Goal: Use online tool/utility: Use online tool/utility

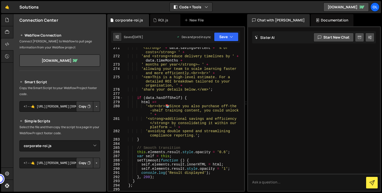
select select "46115"
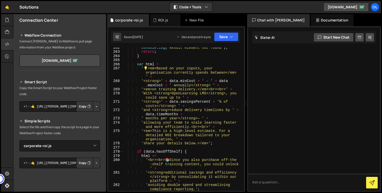
scroll to position [1344, 0]
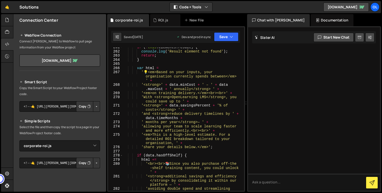
click at [150, 71] on div "if ( ! this . elements . result ) { console . log ( 'Result element not found' …" at bounding box center [182, 123] width 119 height 156
click at [144, 71] on div "if ( ! this . elements . result ) { console . log ( 'Result element not found' …" at bounding box center [182, 123] width 119 height 156
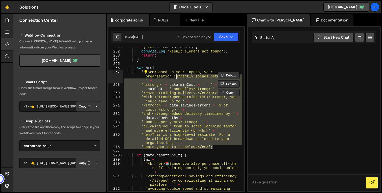
drag, startPoint x: 220, startPoint y: 147, endPoint x: 174, endPoint y: 75, distance: 85.1
click at [175, 75] on div "if ( ! this . elements . result ) { console . log ( 'Result element not found' …" at bounding box center [182, 123] width 119 height 156
click at [180, 123] on div "if ( ! this . elements . result ) { console . log ( 'Result element not found' …" at bounding box center [182, 118] width 119 height 143
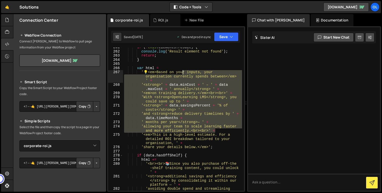
drag, startPoint x: 221, startPoint y: 132, endPoint x: 181, endPoint y: 73, distance: 70.9
click at [181, 73] on div "if ( ! this . elements . result ) { console . log ( 'Result element not found' …" at bounding box center [182, 123] width 119 height 156
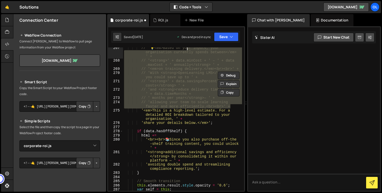
scroll to position [1368, 0]
type textarea "// '💡 <em>Based on your inputs, your organisation currently spends between</em>…"
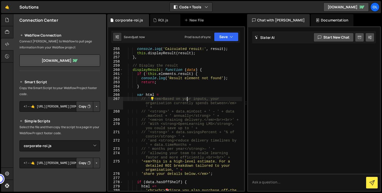
scroll to position [1321, 0]
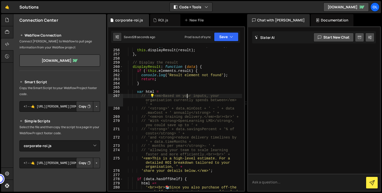
click at [282, 182] on textarea at bounding box center [314, 182] width 132 height 17
paste textarea "estimated-saving"
click at [308, 182] on textarea "#estimated-saving" at bounding box center [314, 182] width 132 height 17
paste textarea "A$75k – A$112k"
paste textarea "cost-reduction"
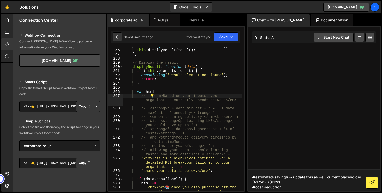
drag, startPoint x: 292, startPoint y: 179, endPoint x: 323, endPoint y: 178, distance: 31.1
click at [323, 178] on textarea "#estimated-savings -> update this as well, current placeholder (A$75k – A$112k)…" at bounding box center [314, 180] width 132 height 22
paste textarea "update this as well"
click at [271, 175] on textarea "update this as well #estimated-savings - current placeholder (A$75k – A$112k) #…" at bounding box center [314, 180] width 132 height 22
click at [289, 178] on textarea "update these as well #estimated-savings - current placeholder (A$75k – A$112k) …" at bounding box center [314, 180] width 132 height 22
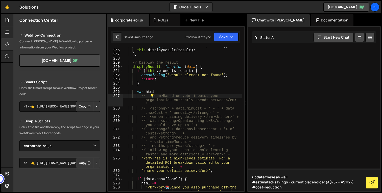
click at [287, 189] on textarea "update these as well: #estimated-savings - current placeholder (A$75k – A$112k)…" at bounding box center [314, 180] width 132 height 22
click at [290, 182] on textarea "update these as well: #estimated-savings - current placeholder (A$75k – A$112k)…" at bounding box center [314, 180] width 132 height 22
click at [289, 187] on textarea "update these as well: #estimated-savings - current placeholder (A$75k – A$112k)…" at bounding box center [314, 180] width 132 height 22
paste textarea "current placeholder (A$75k – A$112k)"
drag, startPoint x: 320, startPoint y: 187, endPoint x: 344, endPoint y: 187, distance: 24.2
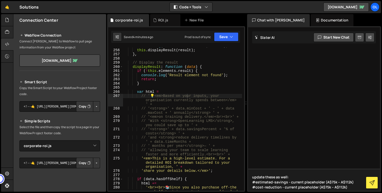
click at [344, 187] on textarea "update these as well: #estimated-savings - current placeholder (A$75k – A$112k)…" at bounding box center [314, 180] width 132 height 22
paste textarea "Up to 45%"
drag, startPoint x: 344, startPoint y: 188, endPoint x: 353, endPoint y: 184, distance: 10.3
click at [353, 184] on textarea "update these as well: #estimated-savings - current placeholder (A$75k – A$112k)…" at bounding box center [314, 180] width 132 height 22
click at [345, 186] on textarea "update these as well: #estimated-savings - current placeholder (A$75k – A$112k)…" at bounding box center [314, 180] width 132 height 22
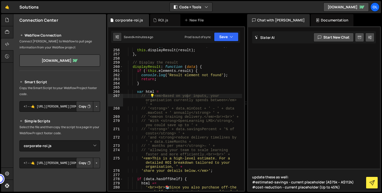
paste textarea "#cost-reduction - current placeholder (Up to 45%)"
click at [319, 186] on textarea "update these as well: #estimated-savings - current placeholder (A$75k – A$112k)…" at bounding box center [314, 177] width 132 height 27
click at [335, 186] on textarea "update these as well: #estimated-savings - current placeholder (A$75k – A$112k)…" at bounding box center [314, 177] width 132 height 27
paste textarea "#cost-reduction - current placeholder (Up to 45%)"
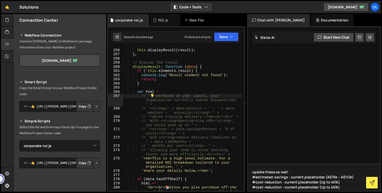
paste textarea "1–2 months per year"
click at [256, 187] on textarea "update these as well: #estimated-savings - current placeholder (A$75k – A$112k)…" at bounding box center [314, 177] width 132 height 27
click at [280, 187] on textarea "update these as well: #estimated-savings - current placeholder (A$75k – A$112k)…" at bounding box center [314, 177] width 132 height 27
paste textarea "time-saved"
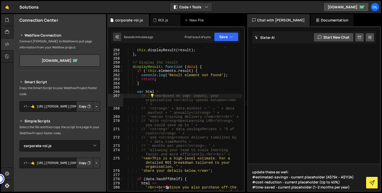
click at [275, 173] on textarea "update these as well: #estimated-savings - current placeholder (A$75k – A$112k)…" at bounding box center [314, 177] width 132 height 27
click at [351, 187] on textarea "update these new results as well: #estimated-savings - current placeholder (A$7…" at bounding box center [314, 177] width 132 height 27
type textarea "update these new results as well: #estimated-savings - current placeholder (A$7…"
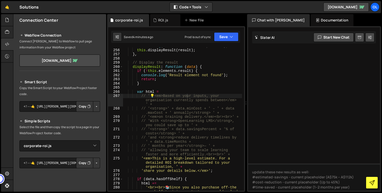
click at [370, 184] on icon at bounding box center [371, 182] width 5 height 5
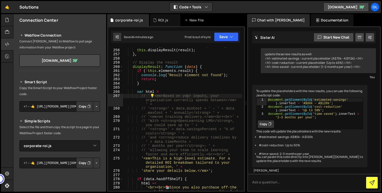
scroll to position [26, 0]
click at [272, 119] on button "Copy" at bounding box center [265, 123] width 17 height 8
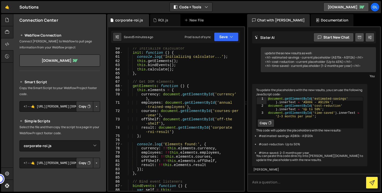
scroll to position [326, 0]
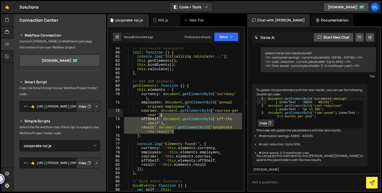
drag, startPoint x: 183, startPoint y: 131, endPoint x: 161, endPoint y: 115, distance: 28.2
click at [161, 115] on div "// Initialize calculator init : function ( ) { console . log ( 'Initializing ca…" at bounding box center [182, 122] width 119 height 152
click at [178, 132] on div "// Initialize calculator init : function ( ) { console . log ( 'Initializing ca…" at bounding box center [182, 118] width 119 height 143
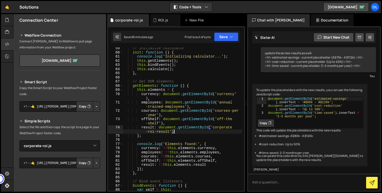
click at [163, 125] on div "// Initialize calculator init : function ( ) { console . log ( 'Initializing ca…" at bounding box center [182, 122] width 119 height 152
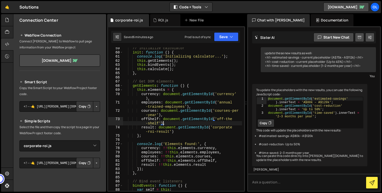
paste textarea "result: document.getElementById('corporate-roi-result"
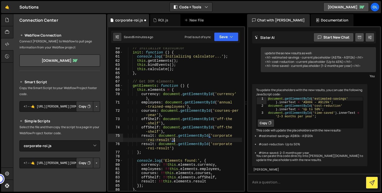
click at [151, 128] on div "// Initialize calculator init : function ( ) { console . log ( 'Initializing ca…" at bounding box center [182, 122] width 119 height 152
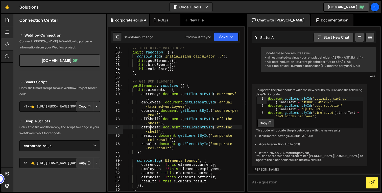
click at [151, 128] on div "// Initialize calculator init : function ( ) { console . log ( 'Initializing ca…" at bounding box center [182, 122] width 119 height 152
type textarea "estimatedSavings: document.getElementById('off-the-shelf'),"
type textarea "document.getElementById('estimated-savings').innerText = 'A$80k – A$120k';"
click at [321, 97] on div "document . getElementById ( 'estimated-savings' ) . innerText = 'A$80k – A$120k…" at bounding box center [315, 114] width 96 height 35
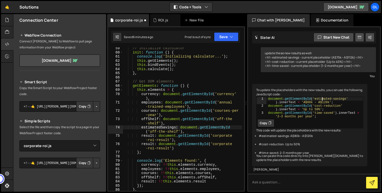
drag, startPoint x: 321, startPoint y: 82, endPoint x: 352, endPoint y: 83, distance: 31.1
click at [323, 97] on div "document . getElementById ( 'estimated-savings' ) . innerText = 'A$80k – A$120k…" at bounding box center [315, 114] width 96 height 35
click at [346, 97] on div "document . getElementById ( 'estimated-savings' ) . innerText = 'A$80k – A$120k…" at bounding box center [315, 114] width 96 height 35
click at [152, 132] on div "// Initialize calculator init : function ( ) { console . log ( 'Initializing ca…" at bounding box center [182, 122] width 119 height 152
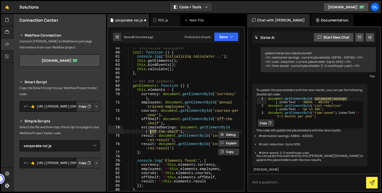
click at [179, 132] on div "// Initialize calculator init : function ( ) { console . log ( 'Initializing ca…" at bounding box center [182, 122] width 119 height 152
paste textarea "estimated-savings"
type textarea "estimatedSavings: document.getElementById('offestimated-savings'),"
type textarea "document.getElementById('cost-reduction').innerText = 'Up to 50%';"
click at [319, 97] on div "document . getElementById ( 'estimated-savings' ) . innerText = 'A$80k – A$120k…" at bounding box center [315, 114] width 96 height 35
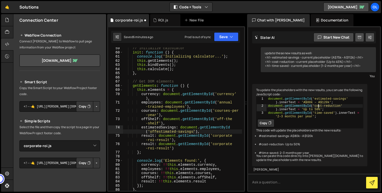
click at [319, 97] on div "document . getElementById ( 'estimated-savings' ) . innerText = 'A$80k – A$120k…" at bounding box center [315, 114] width 96 height 35
click at [341, 97] on div "document . getElementById ( 'estimated-savings' ) . innerText = 'A$80k – A$120k…" at bounding box center [315, 114] width 96 height 35
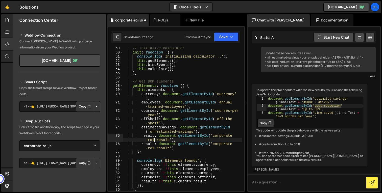
click at [153, 140] on div "// Initialize calculator init : function ( ) { console . log ( 'Initializing ca…" at bounding box center [182, 122] width 119 height 152
click at [169, 139] on div "// Initialize calculator init : function ( ) { console . log ( 'Initializing ca…" at bounding box center [182, 122] width 119 height 152
paste textarea "cost-reduction"
click at [145, 135] on div "// Initialize calculator init : function ( ) { console . log ( 'Initializing ca…" at bounding box center [182, 122] width 119 height 152
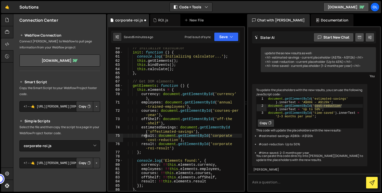
click at [145, 135] on div "// Initialize calculator init : function ( ) { console . log ( 'Initializing ca…" at bounding box center [182, 122] width 119 height 152
click at [182, 131] on div "// Initialize calculator init : function ( ) { console . log ( 'Initializing ca…" at bounding box center [182, 122] width 119 height 152
click at [196, 132] on div "// Initialize calculator init : function ( ) { console . log ( 'Initializing ca…" at bounding box center [182, 122] width 119 height 152
click at [198, 132] on div "// Initialize calculator init : function ( ) { console . log ( 'Initializing ca…" at bounding box center [182, 122] width 119 height 152
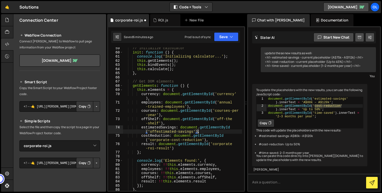
click at [206, 140] on div "// Initialize calculator init : function ( ) { console . log ( 'Initializing ca…" at bounding box center [182, 122] width 119 height 152
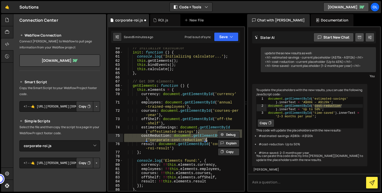
click at [206, 140] on div "// Initialize calculator init : function ( ) { console . log ( 'Initializing ca…" at bounding box center [182, 118] width 119 height 143
type textarea "costReduction: document.getElementById('corporate-cost-reduction'),"
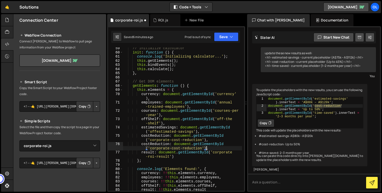
type textarea "document.getElementById('time-saved').innerText = '2–3 months per year';"
click at [318, 97] on div "document . getElementById ( 'estimated-savings' ) . innerText = 'A$80k – A$120k…" at bounding box center [315, 114] width 96 height 35
drag, startPoint x: 318, startPoint y: 94, endPoint x: 329, endPoint y: 94, distance: 11.1
click at [320, 97] on div "document . getElementById ( 'estimated-savings' ) . innerText = 'A$80k – A$120k…" at bounding box center [315, 114] width 96 height 35
click at [331, 97] on div "document . getElementById ( 'estimated-savings' ) . innerText = 'A$80k – A$120k…" at bounding box center [315, 114] width 96 height 35
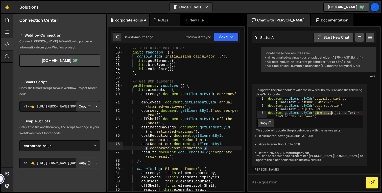
click at [333, 97] on div "document . getElementById ( 'estimated-savings' ) . innerText = 'A$80k – A$120k…" at bounding box center [315, 114] width 96 height 35
click at [158, 150] on div "// Initialize calculator init : function ( ) { console . log ( 'Initializing ca…" at bounding box center [182, 122] width 119 height 152
click at [202, 148] on div "// Initialize calculator init : function ( ) { console . log ( 'Initializing ca…" at bounding box center [182, 122] width 119 height 152
paste textarea "time-saved"
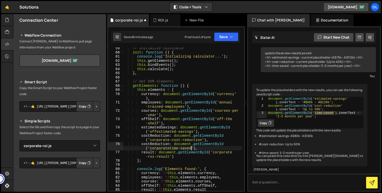
click at [158, 145] on div "// Initialize calculator init : function ( ) { console . log ( 'Initializing ca…" at bounding box center [182, 122] width 119 height 152
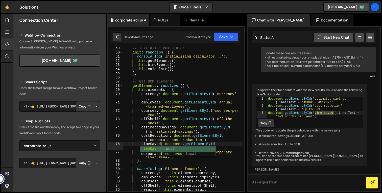
scroll to position [0, 2]
click at [171, 137] on div "// Initialize calculator init : function ( ) { console . log ( 'Initializing ca…" at bounding box center [182, 122] width 119 height 152
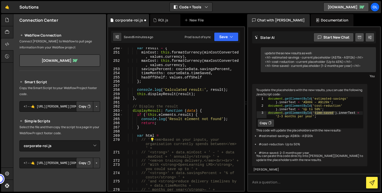
scroll to position [1324, 0]
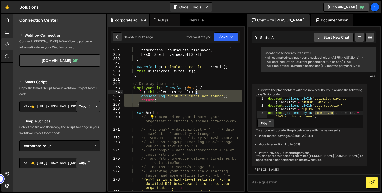
drag, startPoint x: 176, startPoint y: 106, endPoint x: 212, endPoint y: 92, distance: 38.9
click at [212, 92] on div "savingsPercent : courseData . savingsPercent , timeMonths : courseData . timeSa…" at bounding box center [182, 120] width 119 height 152
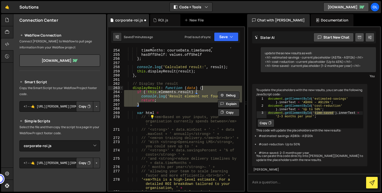
click at [211, 88] on div "savingsPercent : courseData . savingsPercent , timeMonths : courseData . timeSa…" at bounding box center [182, 120] width 119 height 152
click at [211, 88] on div "savingsPercent : courseData . savingsPercent , timeMonths : courseData . timeSa…" at bounding box center [182, 118] width 119 height 143
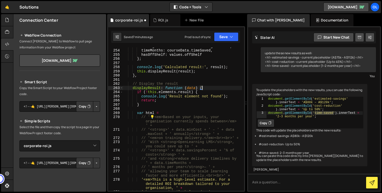
paste textarea "}"
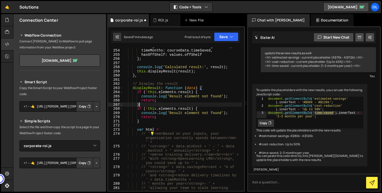
scroll to position [0, 1]
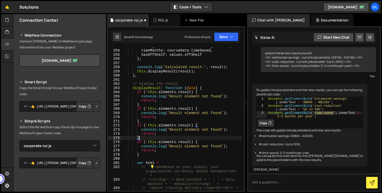
click at [183, 95] on div "savingsPercent : courseData . savingsPercent , timeMonths : courseData . timeSa…" at bounding box center [182, 122] width 119 height 156
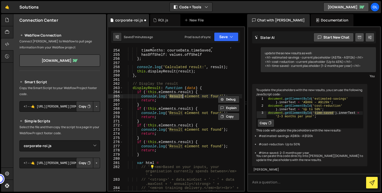
click at [185, 91] on div "savingsPercent : courseData . savingsPercent , timeMonths : courseData . timeSa…" at bounding box center [182, 122] width 119 height 156
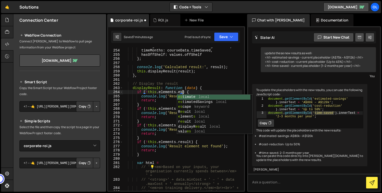
scroll to position [0, 4]
click at [189, 103] on div "es timate local es timatedSavings local es cape keyword R es ult local e lement…" at bounding box center [213, 120] width 73 height 50
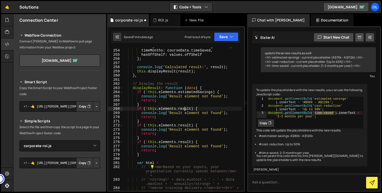
click at [184, 109] on div "savingsPercent : courseData . savingsPercent , timeMonths : courseData . timeSa…" at bounding box center [182, 122] width 119 height 156
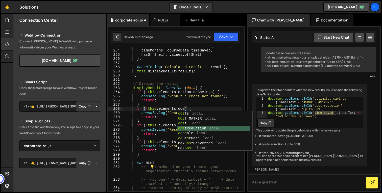
click at [187, 129] on div "cos ts local COS T_MATRIX local cos t local cos tReduction local co n s ole loc…" at bounding box center [213, 136] width 73 height 50
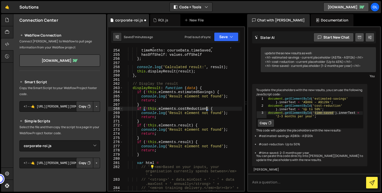
click at [183, 125] on div "savingsPercent : courseData . savingsPercent , timeMonths : courseData . timeSa…" at bounding box center [182, 122] width 119 height 156
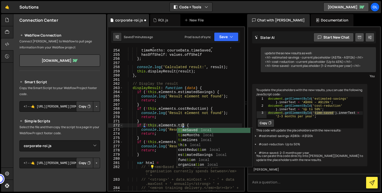
scroll to position [0, 4]
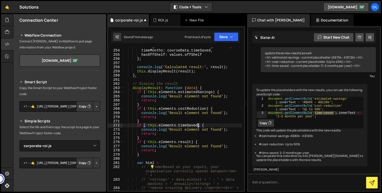
click at [190, 130] on div "savingsPercent : courseData . savingsPercent , timeMonths : courseData . timeSa…" at bounding box center [182, 122] width 119 height 156
click at [179, 127] on div "savingsPercent : courseData . savingsPercent , timeMonths : courseData . timeSa…" at bounding box center [182, 122] width 119 height 156
click at [175, 129] on div "savingsPercent : courseData . savingsPercent , timeMonths : courseData . timeSa…" at bounding box center [182, 122] width 119 height 156
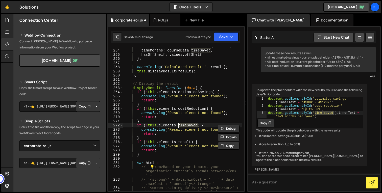
click at [175, 129] on div "savingsPercent : courseData . savingsPercent , timeMonths : courseData . timeSa…" at bounding box center [182, 122] width 119 height 156
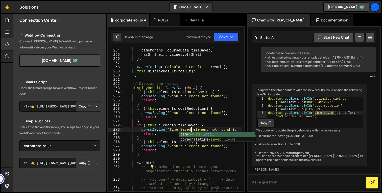
click at [177, 113] on div "savingsPercent : courseData . savingsPercent , timeMonths : courseData . timeSa…" at bounding box center [182, 122] width 119 height 156
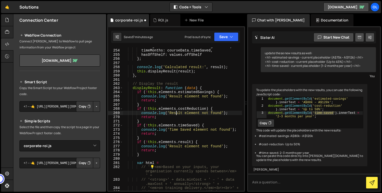
click at [177, 113] on div "savingsPercent : courseData . savingsPercent , timeMonths : courseData . timeSa…" at bounding box center [182, 122] width 119 height 156
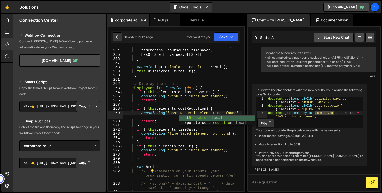
scroll to position [0, 5]
click at [177, 99] on div "savingsPercent : courseData . savingsPercent , timeMonths : courseData . timeSa…" at bounding box center [182, 120] width 119 height 152
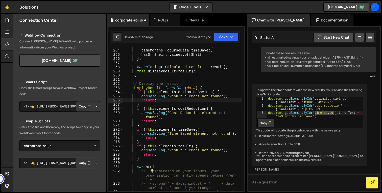
scroll to position [0, 2]
click at [177, 99] on div "savingsPercent : courseData . savingsPercent , timeMonths : courseData . timeSa…" at bounding box center [182, 120] width 119 height 152
click at [175, 96] on div "savingsPercent : courseData . savingsPercent , timeMonths : courseData . timeSa…" at bounding box center [182, 120] width 119 height 152
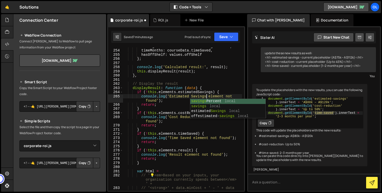
click at [178, 89] on div "savingsPercent : courseData . savingsPercent , timeMonths : courseData . timeSa…" at bounding box center [182, 122] width 119 height 156
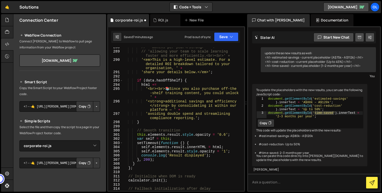
scroll to position [1503, 0]
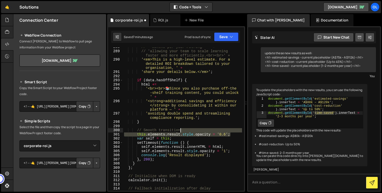
drag, startPoint x: 233, startPoint y: 134, endPoint x: 231, endPoint y: 131, distance: 3.5
click at [231, 131] on div "// ' months per year</strong>— ' + // 'allowing your team to scale learning fas…" at bounding box center [182, 121] width 119 height 152
click at [202, 130] on div "// ' months per year</strong>— ' + // 'allowing your team to scale learning fas…" at bounding box center [182, 118] width 119 height 143
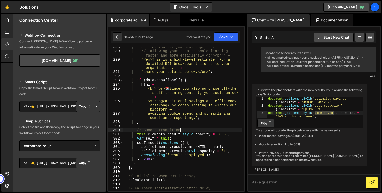
paste textarea "this.elements.result.style.opacity = '0.6';"
type textarea "this.elements.result.style.opacity = '0.6';"
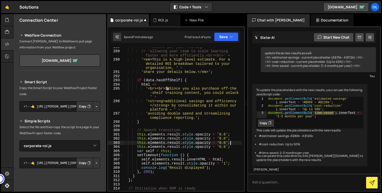
type textarea "document.getElementById('estimated-savings').innerText = 'A$80k – A$120k';"
click at [319, 97] on div "document . getElementById ( 'estimated-savings' ) . innerText = 'A$80k – A$120k…" at bounding box center [315, 114] width 96 height 35
click at [346, 97] on div "document . getElementById ( 'estimated-savings' ) . innerText = 'A$80k – A$120k…" at bounding box center [315, 114] width 96 height 35
click at [177, 135] on div "// ' months per year</strong>— ' + // 'allowing your team to scale learning fas…" at bounding box center [182, 121] width 119 height 152
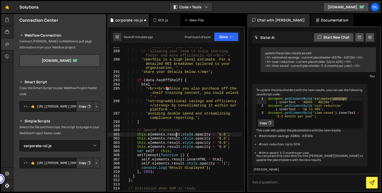
click at [177, 135] on div "// ' months per year</strong>— ' + // 'allowing your team to scale learning fas…" at bounding box center [182, 121] width 119 height 152
paste textarea "-savings"
click at [175, 140] on div "// ' months per year</strong>— ' + // 'allowing your team to scale learning fas…" at bounding box center [182, 121] width 119 height 152
click at [175, 133] on div "// ' months per year</strong>— ' + // 'allowing your team to scale learning fas…" at bounding box center [182, 121] width 119 height 152
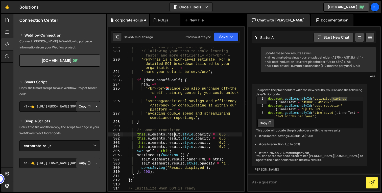
click at [175, 133] on div "// ' months per year</strong>— ' + // 'allowing your team to scale learning fas…" at bounding box center [182, 121] width 119 height 152
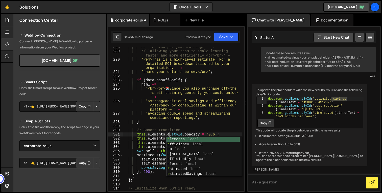
scroll to position [0, 3]
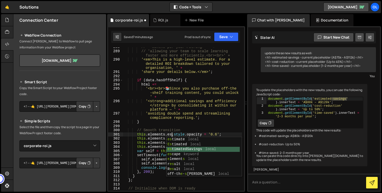
click at [181, 149] on div "es timate local Es timated local es timatedSavings local es cape keyword e leme…" at bounding box center [202, 162] width 73 height 50
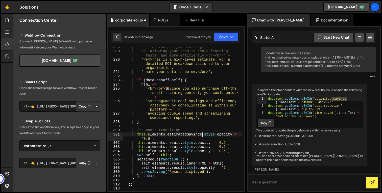
click at [172, 143] on div "// ' months per year</strong>— ' + // 'allowing your team to scale learning fas…" at bounding box center [182, 121] width 119 height 152
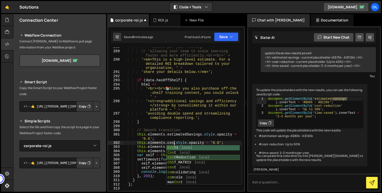
click at [177, 160] on div "cos ts local Cos t local cos tReduction local COS T_MATRIX local cos t local co…" at bounding box center [202, 170] width 73 height 50
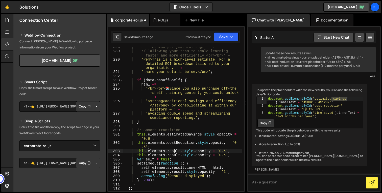
click at [174, 151] on div "// ' months per year</strong>— ' + // 'allowing your team to scale learning fas…" at bounding box center [182, 121] width 119 height 152
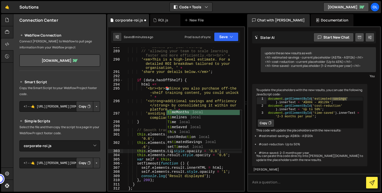
scroll to position [0, 4]
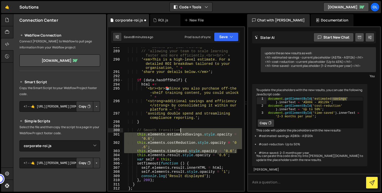
click at [183, 131] on div "// ' months per year</strong>— ' + // 'allowing your team to scale learning fas…" at bounding box center [182, 121] width 119 height 152
click at [206, 163] on div "// ' months per year</strong>— ' + // 'allowing your team to scale learning fas…" at bounding box center [182, 121] width 119 height 152
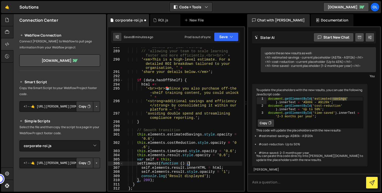
paste textarea "this.elements.timeSaved.style.opacity = '0.6';"
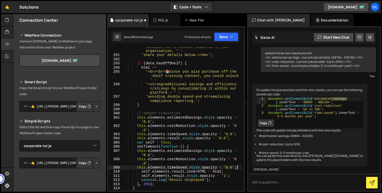
scroll to position [1524, 0]
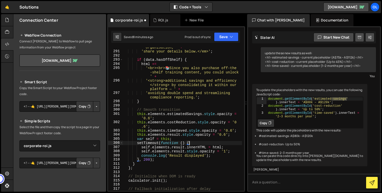
click at [226, 147] on div "'<em>This is a high-level estimate. For a detailed ROI breakdown tailored to yo…" at bounding box center [182, 117] width 119 height 160
paste textarea "this.elements.timeSaved.style.opacity = '0.6'"
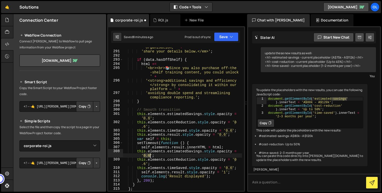
drag, startPoint x: 144, startPoint y: 156, endPoint x: 150, endPoint y: 155, distance: 6.1
click at [150, 155] on div "'<em>This is a high-level estimate. For a detailed ROI breakdown tailored to yo…" at bounding box center [182, 117] width 119 height 160
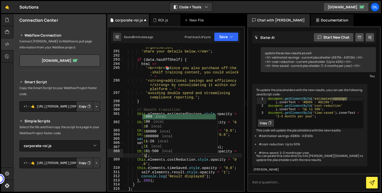
click at [196, 169] on div "'<em>This is a high-level estimate. For a detailed ROI breakdown tailored to yo…" at bounding box center [182, 117] width 119 height 160
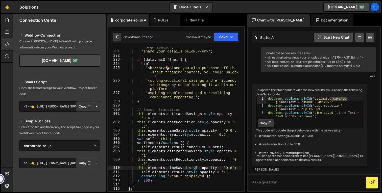
click at [145, 163] on div "'<em>This is a high-level estimate. For a detailed ROI breakdown tailored to yo…" at bounding box center [182, 117] width 119 height 160
click at [235, 159] on div "'<em>This is a high-level estimate. For a detailed ROI breakdown tailored to yo…" at bounding box center [182, 117] width 119 height 160
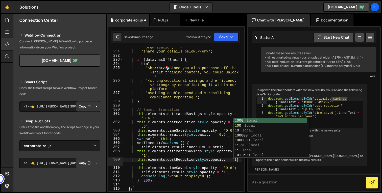
click at [206, 146] on div "'<em>This is a high-level estimate. For a detailed ROI breakdown tailored to yo…" at bounding box center [182, 117] width 119 height 160
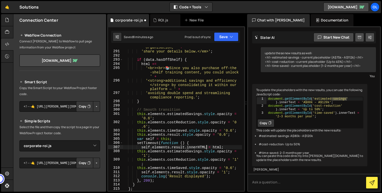
scroll to position [0, 7]
click at [227, 168] on div "'<em>This is a high-level estimate. For a detailed ROI breakdown tailored to yo…" at bounding box center [182, 117] width 119 height 160
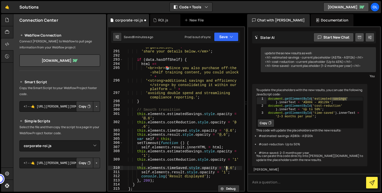
click at [233, 168] on div "'<em>This is a high-level estimate. For a detailed ROI breakdown tailored to yo…" at bounding box center [182, 117] width 119 height 160
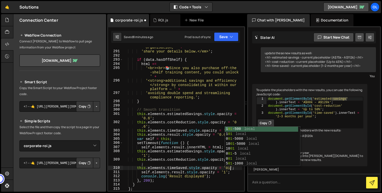
click at [202, 146] on div "'<em>This is a high-level estimate. For a detailed ROI breakdown tailored to yo…" at bounding box center [182, 117] width 119 height 160
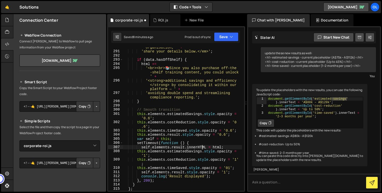
click at [208, 142] on div "'<em>This is a high-level estimate. For a detailed ROI breakdown tailored to yo…" at bounding box center [182, 117] width 119 height 160
paste textarea "this.elements.timeSaved.style.opacity = '0.6';"
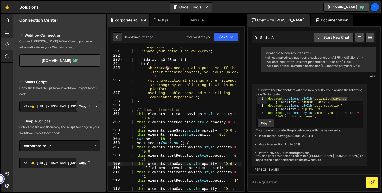
click at [190, 168] on div "'<em>This is a high-level estimate. For a detailed ROI breakdown tailored to yo…" at bounding box center [182, 117] width 119 height 160
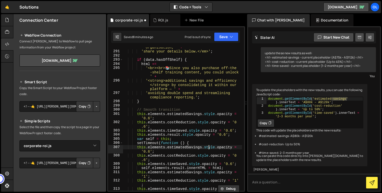
click at [209, 149] on div "'<em>This is a high-level estimate. For a detailed ROI breakdown tailored to yo…" at bounding box center [182, 117] width 119 height 160
click at [211, 148] on div "'<em>This is a high-level estimate. For a detailed ROI breakdown tailored to yo…" at bounding box center [182, 117] width 119 height 160
paste textarea "innerHTML"
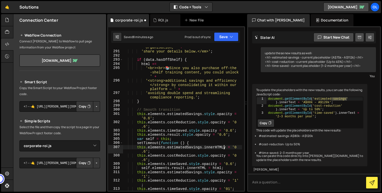
click at [211, 145] on div "'<em>This is a high-level estimate. For a detailed ROI breakdown tailored to yo…" at bounding box center [182, 117] width 119 height 160
click at [213, 140] on div "'<em>This is a high-level estimate. For a detailed ROI breakdown tailored to yo…" at bounding box center [182, 117] width 119 height 160
click at [226, 149] on div "'<em>This is a high-level estimate. For a detailed ROI breakdown tailored to yo…" at bounding box center [182, 117] width 119 height 160
click at [231, 148] on div "'<em>This is a high-level estimate. For a detailed ROI breakdown tailored to yo…" at bounding box center [182, 117] width 119 height 160
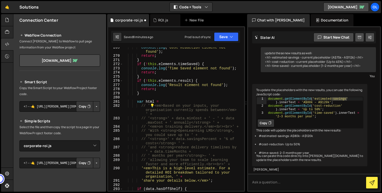
scroll to position [1394, 0]
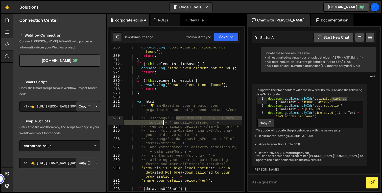
drag, startPoint x: 176, startPoint y: 119, endPoint x: 162, endPoint y: 121, distance: 14.0
click at [162, 121] on div "console . log ( 'Cost Reduction element not found' ) ; return ; } if ( ! this .…" at bounding box center [182, 123] width 119 height 156
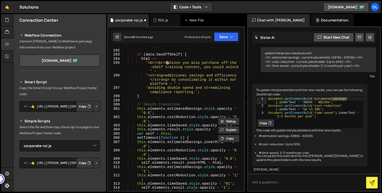
scroll to position [1533, 0]
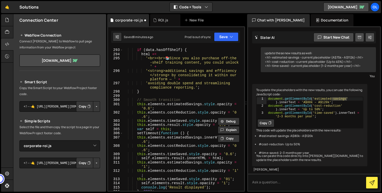
click at [205, 149] on div "if ( data . hasOffShelf ) { html += '<br><br> 📚 Since you also purchase off-the…" at bounding box center [182, 120] width 119 height 152
click at [232, 137] on div "if ( data . hasOffShelf ) { html += '<br><br> 📚 Since you also purchase off-the…" at bounding box center [182, 120] width 119 height 152
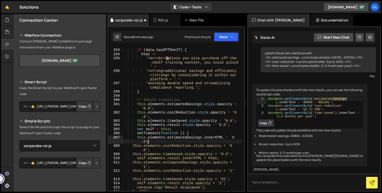
click at [148, 142] on div "if ( data . hasOffShelf ) { html += '<br><br> 📚 Since you also purchase off-the…" at bounding box center [182, 120] width 119 height 152
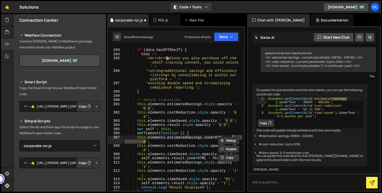
paste textarea "data.minCost + ' – ' + data.maxCost"
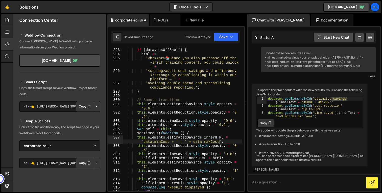
click at [144, 140] on div "if ( data . hasOffShelf ) { html += '<br><br> 📚 Since you also purchase off-the…" at bounding box center [182, 120] width 119 height 152
click at [169, 141] on div "if ( data . hasOffShelf ) { html += '<br><br> 📚 Since you also purchase off-the…" at bounding box center [182, 120] width 119 height 152
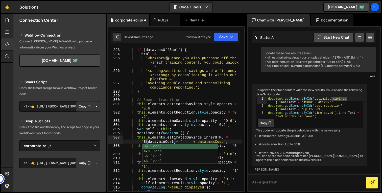
click at [184, 134] on div "if ( data . hasOffShelf ) { html += '<br><br> 📚 Since you also purchase off-the…" at bounding box center [182, 120] width 119 height 152
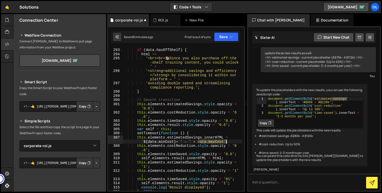
drag, startPoint x: 199, startPoint y: 142, endPoint x: 226, endPoint y: 142, distance: 26.8
click at [226, 142] on div "if ( data . hasOffShelf ) { html += '<br><br> 📚 Since you also purchase off-the…" at bounding box center [182, 120] width 119 height 152
click at [144, 140] on div "if ( data . hasOffShelf ) { html += '<br><br> 📚 Since you also purchase off-the…" at bounding box center [182, 120] width 119 height 152
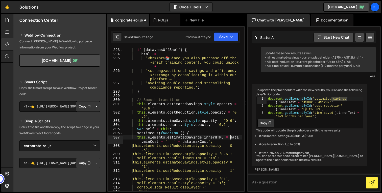
click at [210, 139] on div "if ( data . hasOffShelf ) { html += '<br><br> 📚 Since you also purchase off-the…" at bounding box center [182, 120] width 119 height 152
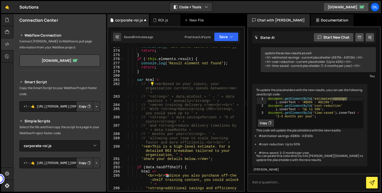
scroll to position [1412, 0]
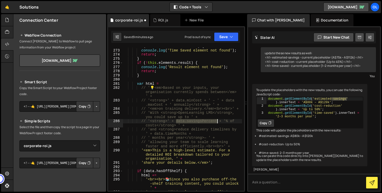
drag, startPoint x: 176, startPoint y: 120, endPoint x: 217, endPoint y: 120, distance: 41.7
click at [217, 120] on div "if ( ! this . elements . timeSaved ) { console . log ( 'Time Saved element not …" at bounding box center [182, 124] width 119 height 160
click at [191, 121] on div "if ( ! this . elements . timeSaved ) { console . log ( 'Time Saved element not …" at bounding box center [182, 124] width 119 height 160
drag, startPoint x: 167, startPoint y: 122, endPoint x: 217, endPoint y: 121, distance: 50.0
click at [217, 121] on div "if ( ! this . elements . timeSaved ) { console . log ( 'Time Saved element not …" at bounding box center [182, 124] width 119 height 160
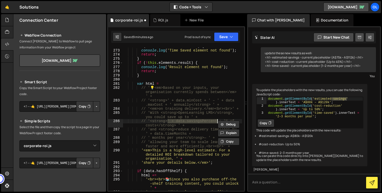
click at [227, 119] on div "Debug Explain Copy" at bounding box center [229, 123] width 27 height 8
click at [228, 120] on div "if ( ! this . elements . timeSaved ) { console . log ( 'Time Saved element not …" at bounding box center [182, 124] width 119 height 160
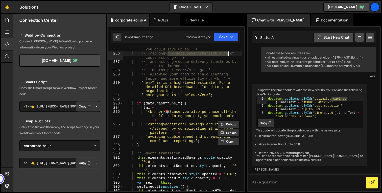
scroll to position [1480, 0]
click at [200, 154] on div "// 'With <strong>OpenLearning LMS</strong>, you could save up to ' + // '<stron…" at bounding box center [182, 123] width 119 height 160
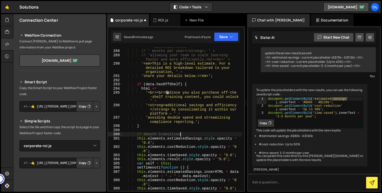
scroll to position [1502, 0]
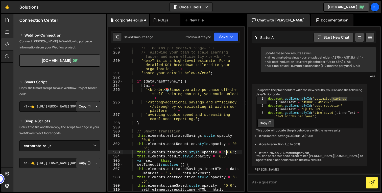
click at [226, 151] on div "// ' months per year</strong>— ' + // 'allowing your team to scale learning fas…" at bounding box center [182, 124] width 119 height 156
drag, startPoint x: 234, startPoint y: 144, endPoint x: 146, endPoint y: 148, distance: 88.5
click at [146, 148] on div "// ' months per year</strong>— ' + // 'allowing your team to scale learning fas…" at bounding box center [182, 124] width 119 height 156
paste textarea "' + data.savingsPercent + '%"
click at [231, 140] on div "// ' months per year</strong>— ' + // 'allowing your team to scale learning fas…" at bounding box center [182, 124] width 119 height 156
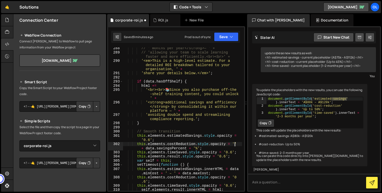
click at [234, 143] on div "// ' months per year</strong>— ' + // 'allowing your team to scale learning fas…" at bounding box center [182, 124] width 119 height 156
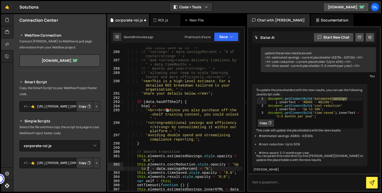
scroll to position [1467, 0]
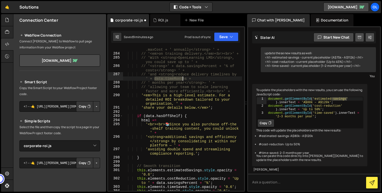
drag, startPoint x: 155, startPoint y: 79, endPoint x: 182, endPoint y: 79, distance: 27.0
click at [182, 79] on div "// '<strong>' + data.minCost + ' – ' + data .maxCost + ' annually</strong> ' + …" at bounding box center [182, 121] width 119 height 156
click at [184, 83] on div "// '<strong>' + data.minCost + ' – ' + data .maxCost + ' annually</strong> ' + …" at bounding box center [182, 121] width 119 height 156
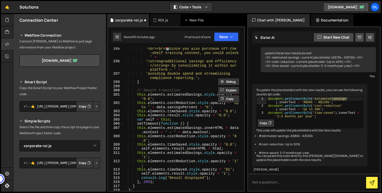
scroll to position [1548, 0]
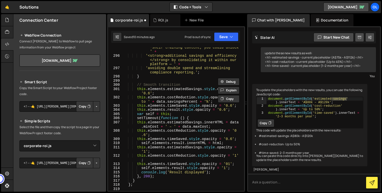
click at [227, 145] on div "'<br><br> 📚 Since you also purchase off-the -shelf training content, you could …" at bounding box center [182, 121] width 119 height 160
drag, startPoint x: 227, startPoint y: 139, endPoint x: 233, endPoint y: 138, distance: 6.3
click at [233, 138] on div "'<br><br> 📚 Since you also purchase off-the -shelf training content, you could …" at bounding box center [182, 121] width 119 height 160
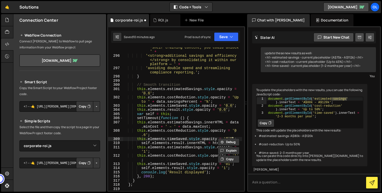
paste textarea "// ' months per year"
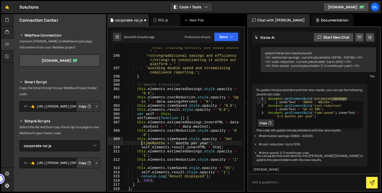
scroll to position [0, 8]
click at [173, 135] on div "'<br><br> 📚 Since you also purchase off-the -shelf training content, you could …" at bounding box center [182, 121] width 119 height 160
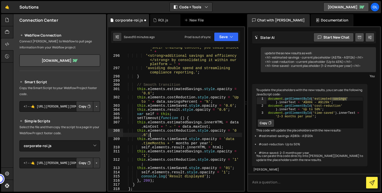
click at [226, 139] on div "'<br><br> 📚 Since you also purchase off-the -shelf training content, you could …" at bounding box center [182, 121] width 119 height 160
click at [200, 147] on div "'<br><br> 📚 Since you also purchase off-the -shelf training content, you could …" at bounding box center [182, 121] width 119 height 160
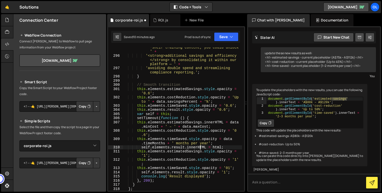
scroll to position [0, 7]
click at [200, 147] on div "'<br><br> 📚 Since you also purchase off-the -shelf training content, you could …" at bounding box center [182, 121] width 119 height 160
click at [196, 139] on div "'<br><br> 📚 Since you also purchase off-the -shelf training content, you could …" at bounding box center [182, 121] width 119 height 160
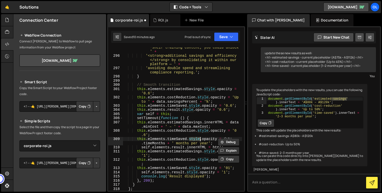
click at [216, 138] on div "Debug Explain Copy" at bounding box center [229, 140] width 27 height 8
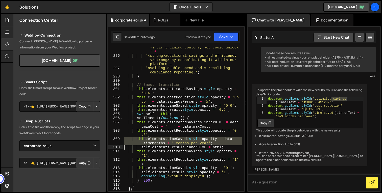
click at [216, 138] on div "'<br><br> 📚 Since you also purchase off-the -shelf training content, you could …" at bounding box center [182, 121] width 119 height 160
click at [216, 138] on div "Debug Explain Copy" at bounding box center [229, 140] width 27 height 8
click at [217, 138] on div "Debug Explain Copy corporate-roi.js ROI.js New File Saved 10 minutes ago Prod i…" at bounding box center [176, 103] width 138 height 178
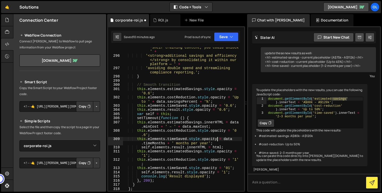
click at [188, 139] on div "'<br><br> 📚 Since you also purchase off-the -shelf training content, you could …" at bounding box center [182, 121] width 119 height 160
paste textarea "innerHTML"
drag, startPoint x: 227, startPoint y: 131, endPoint x: 197, endPoint y: 132, distance: 29.6
click at [197, 132] on div "'<br><br> 📚 Since you also purchase off-the -shelf training content, you could …" at bounding box center [182, 121] width 119 height 160
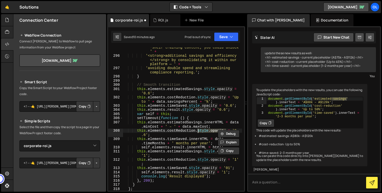
paste textarea "innerHTML"
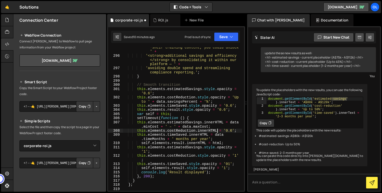
click at [191, 145] on div "'<br><br> 📚 Since you also purchase off-the -shelf training content, you could …" at bounding box center [182, 121] width 119 height 160
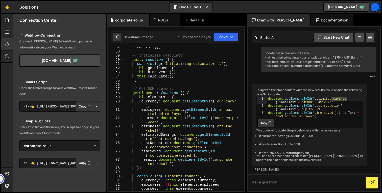
scroll to position [335, 0]
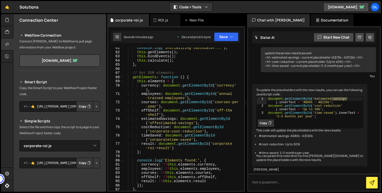
click at [157, 123] on div "console . log ( 'Initializing calculator...' ) ; this . getElements ( ) ; this …" at bounding box center [182, 122] width 119 height 152
click at [161, 132] on div "console . log ( 'Initializing calculator...' ) ; this . getElements ( ) ; this …" at bounding box center [182, 122] width 119 height 152
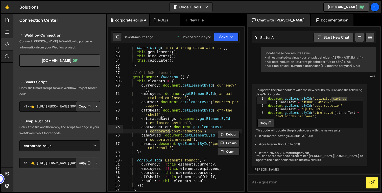
click at [172, 133] on div "console . log ( 'Initializing calculator...' ) ; this . getElements ( ) ; this …" at bounding box center [182, 122] width 119 height 152
click at [169, 140] on div "console . log ( 'Initializing calculator...' ) ; this . getElements ( ) ; this …" at bounding box center [182, 122] width 119 height 152
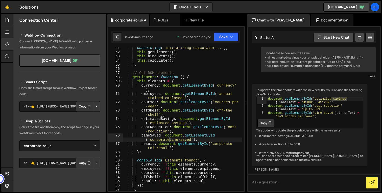
click at [150, 139] on div "console . log ( 'Initializing calculator...' ) ; this . getElements ( ) ; this …" at bounding box center [182, 122] width 119 height 152
click at [168, 120] on div "console . log ( 'Initializing calculator...' ) ; this . getElements ( ) ; this …" at bounding box center [182, 122] width 119 height 152
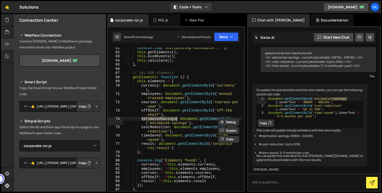
click at [190, 124] on div "console . log ( 'Initializing calculator...' ) ; this . getElements ( ) ; this …" at bounding box center [182, 122] width 119 height 152
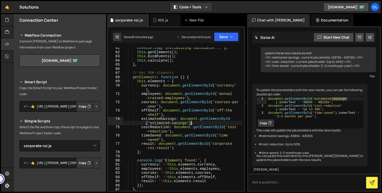
click at [216, 119] on div "console . log ( 'Initializing calculator...' ) ; this . getElements ( ) ; this …" at bounding box center [182, 122] width 119 height 152
click at [203, 119] on div "console . log ( 'Initializing calculator...' ) ; this . getElements ( ) ; this …" at bounding box center [182, 122] width 119 height 152
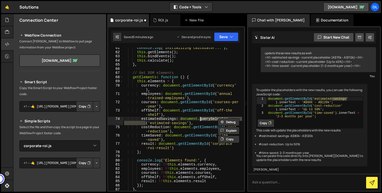
click at [205, 127] on div "console . log ( 'Initializing calculator...' ) ; this . getElements ( ) ; this …" at bounding box center [182, 122] width 119 height 152
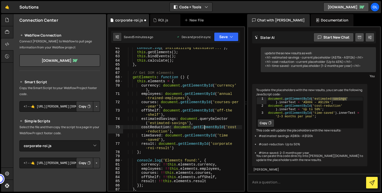
click at [205, 127] on div "console . log ( 'Initializing calculator...' ) ; this . getElements ( ) ; this …" at bounding box center [182, 122] width 119 height 152
paste textarea "querySelector"
click at [200, 135] on div "console . log ( 'Initializing calculator...' ) ; this . getElements ( ) ; this …" at bounding box center [182, 122] width 119 height 152
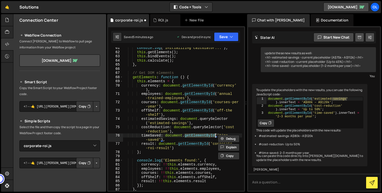
paste textarea "querySelector"
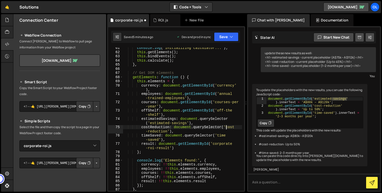
click at [227, 127] on div "console . log ( 'Initializing calculator...' ) ; this . getElements ( ) ; this …" at bounding box center [182, 122] width 119 height 152
click at [150, 121] on div "console . log ( 'Initializing calculator...' ) ; this . getElements ( ) ; this …" at bounding box center [182, 122] width 119 height 152
click at [189, 122] on div "console . log ( 'Initializing calculator...' ) ; this . getElements ( ) ; this …" at bounding box center [182, 122] width 119 height 152
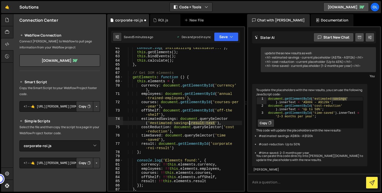
click at [189, 124] on div "console . log ( 'Initializing calculator...' ) ; this . getElements ( ) ; this …" at bounding box center [182, 122] width 119 height 152
click at [226, 121] on div "Debug Explain Copy" at bounding box center [229, 124] width 27 height 8
click at [226, 127] on div "console . log ( 'Initializing calculator...' ) ; this . getElements ( ) ; this …" at bounding box center [182, 122] width 119 height 152
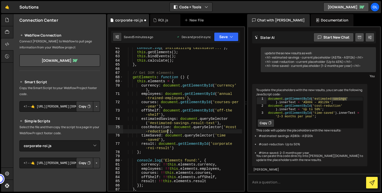
click at [167, 131] on div "console . log ( 'Initializing calculator...' ) ; this . getElements ( ) ; this …" at bounding box center [182, 122] width 119 height 152
paste textarea ".result-text"
click at [217, 136] on div "console . log ( 'Initializing calculator...' ) ; this . getElements ( ) ; this …" at bounding box center [182, 122] width 119 height 152
click at [159, 137] on div "console . log ( 'Initializing calculator...' ) ; this . getElements ( ) ; this …" at bounding box center [182, 122] width 119 height 152
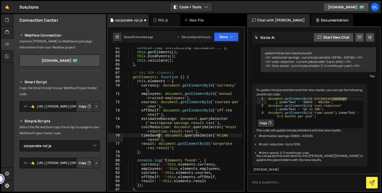
click at [159, 140] on div "console . log ( 'Initializing calculator...' ) ; this . getElements ( ) ; this …" at bounding box center [182, 122] width 119 height 152
paste textarea ".result-text"
click at [160, 111] on div "console . log ( 'Initializing calculator...' ) ; this . getElements ( ) ; this …" at bounding box center [182, 122] width 119 height 152
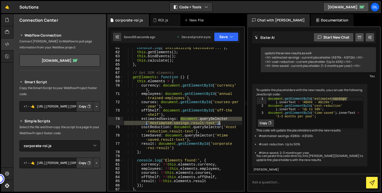
drag, startPoint x: 180, startPoint y: 119, endPoint x: 218, endPoint y: 123, distance: 38.9
click at [218, 123] on div "console . log ( 'Initializing calculator...' ) ; this . getElements ( ) ; this …" at bounding box center [182, 122] width 119 height 152
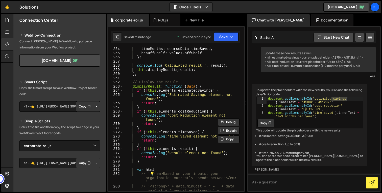
scroll to position [1330, 0]
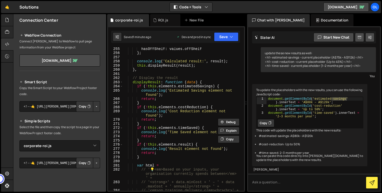
click at [204, 98] on div "hasOffShelf : values . offShelf } ; console . log ( 'Calculated result:' , resu…" at bounding box center [182, 125] width 119 height 156
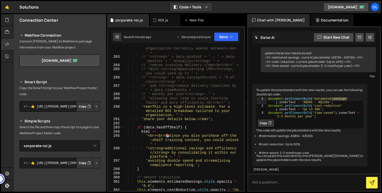
scroll to position [1454, 0]
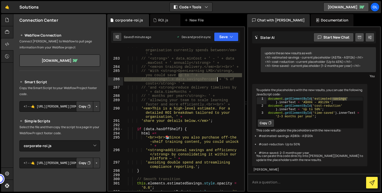
drag, startPoint x: 178, startPoint y: 75, endPoint x: 217, endPoint y: 81, distance: 39.8
click at [217, 81] on div "// ' 💡 <em>Based on your inputs, your organisation currently spends between</em…" at bounding box center [182, 126] width 119 height 164
click at [223, 64] on div "// ' 💡 <em>Based on your inputs, your organisation currently spends between</em…" at bounding box center [182, 126] width 119 height 164
drag, startPoint x: 228, startPoint y: 78, endPoint x: 178, endPoint y: 76, distance: 50.3
click at [178, 76] on div "// ' 💡 <em>Based on your inputs, your organisation currently spends between</em…" at bounding box center [182, 126] width 119 height 164
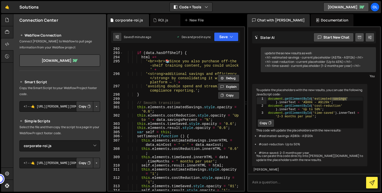
scroll to position [1533, 0]
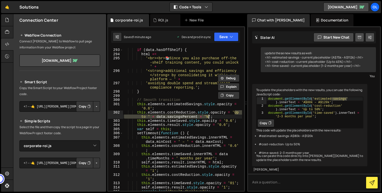
drag, startPoint x: 235, startPoint y: 113, endPoint x: 208, endPoint y: 116, distance: 26.4
click at [208, 116] on div "if ( data . hasOffShelf ) { html += '<br><br> 📚 Since you also purchase off-the…" at bounding box center [182, 120] width 119 height 152
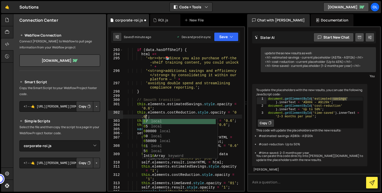
scroll to position [0, 8]
click at [220, 108] on div "if ( data . hasOffShelf ) { html += '<br><br> 📚 Since you also purchase off-the…" at bounding box center [182, 120] width 119 height 152
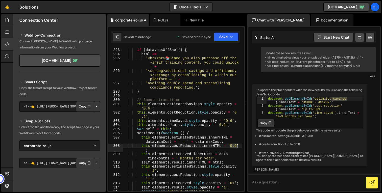
drag, startPoint x: 231, startPoint y: 145, endPoint x: 236, endPoint y: 145, distance: 5.3
click at [236, 145] on div "if ( data . hasOffShelf ) { html += '<br><br> 📚 Since you also purchase off-the…" at bounding box center [182, 120] width 119 height 152
paste textarea "Up to ' + data.savingsPercent + '%"
click at [204, 131] on div "if ( data . hasOffShelf ) { html += '<br><br> 📚 Since you also purchase off-the…" at bounding box center [182, 120] width 119 height 152
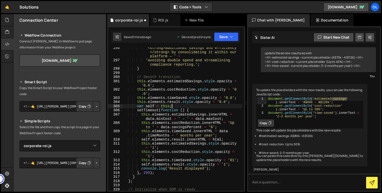
scroll to position [1559, 0]
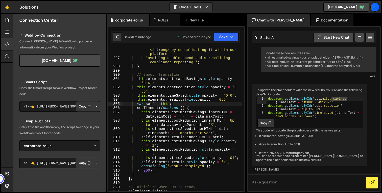
click at [175, 118] on div "'<strong>additional savings and efficiency </strong> by consolidating it within…" at bounding box center [182, 123] width 119 height 160
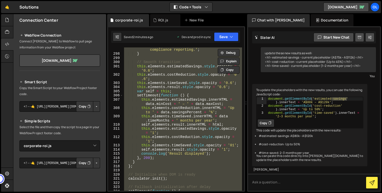
scroll to position [1571, 0]
click at [145, 102] on div "'avoiding double spend and streamlining compliance reporting.' ; } // Smooth tr…" at bounding box center [182, 121] width 119 height 156
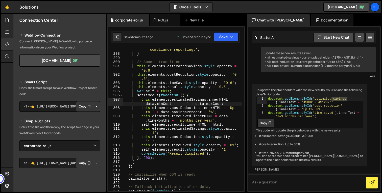
click at [145, 102] on div "'avoiding double spend and streamlining compliance reporting.' ; } // Smooth tr…" at bounding box center [182, 121] width 119 height 156
click at [144, 102] on div "'avoiding double spend and streamlining compliance reporting.' ; } // Smooth tr…" at bounding box center [182, 121] width 119 height 156
click at [144, 100] on div "'avoiding double spend and streamlining compliance reporting.' ; } // Smooth tr…" at bounding box center [182, 121] width 119 height 156
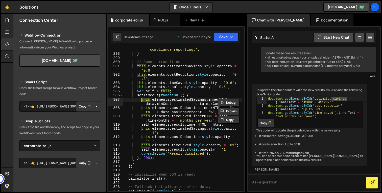
click at [145, 150] on div "'avoiding double spend and streamlining compliance reporting.' ; } // Smooth tr…" at bounding box center [182, 121] width 119 height 156
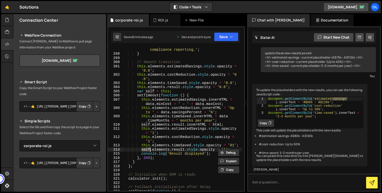
click at [144, 145] on div "'avoiding double spend and streamlining compliance reporting.' ; } // Smooth tr…" at bounding box center [182, 121] width 119 height 156
paste textarea "self"
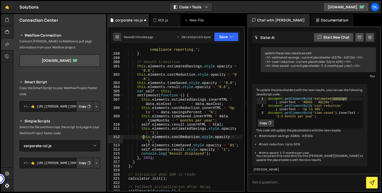
click at [144, 139] on div "'avoiding double spend and streamlining compliance reporting.' ; } // Smooth tr…" at bounding box center [182, 121] width 119 height 156
paste textarea "self"
click at [146, 129] on div "'avoiding double spend and streamlining compliance reporting.' ; } // Smooth tr…" at bounding box center [182, 121] width 119 height 156
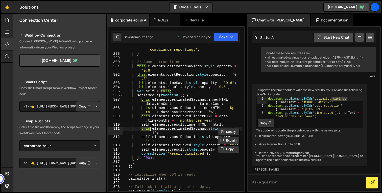
paste textarea "self"
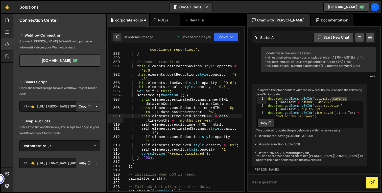
click at [147, 118] on div "'avoiding double spend and streamlining compliance reporting.' ; } // Smooth tr…" at bounding box center [182, 121] width 119 height 156
paste textarea "self"
click at [147, 108] on div "'avoiding double spend and streamlining compliance reporting.' ; } // Smooth tr…" at bounding box center [182, 121] width 119 height 156
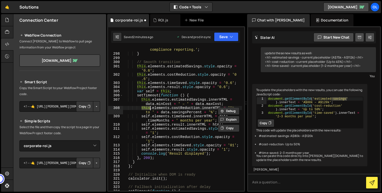
paste textarea "self"
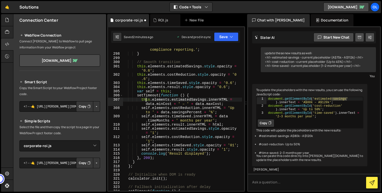
click at [145, 101] on div "'avoiding double spend and streamlining compliance reporting.' ; } // Smooth tr…" at bounding box center [182, 121] width 119 height 156
paste textarea "self"
click at [161, 131] on div "'avoiding double spend and streamlining compliance reporting.' ; } // Smooth tr…" at bounding box center [182, 121] width 119 height 156
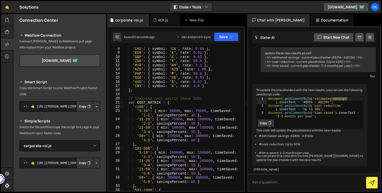
scroll to position [31, 0]
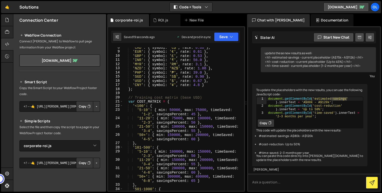
click at [173, 110] on div "'CAD' : { symbol : 'C$' , rate : 0.88 } , 'EUR' : { symbol : '€' , rate : 0.61 …" at bounding box center [182, 123] width 119 height 156
click at [176, 106] on div "'CAD' : { symbol : 'C$' , rate : 0.88 } , 'EUR' : { symbol : '€' , rate : 0.61 …" at bounding box center [182, 123] width 119 height 156
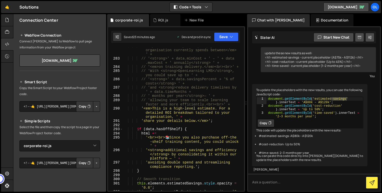
scroll to position [1454, 0]
click at [153, 109] on div "// ' 💡 <em>Based on your inputs, your organisation currently spends between</em…" at bounding box center [182, 126] width 119 height 164
click at [144, 109] on div "// ' 💡 <em>Based on your inputs, your organisation currently spends between</em…" at bounding box center [182, 126] width 119 height 164
click at [198, 122] on div "// ' 💡 <em>Based on your inputs, your organisation currently spends between</em…" at bounding box center [182, 126] width 119 height 164
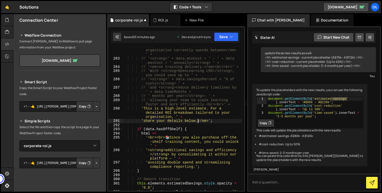
click at [208, 120] on div "// ' 💡 <em>Based on your inputs, your organisation currently spends between</em…" at bounding box center [182, 126] width 119 height 164
type textarea "'share your details below.';"
